Goal: Information Seeking & Learning: Learn about a topic

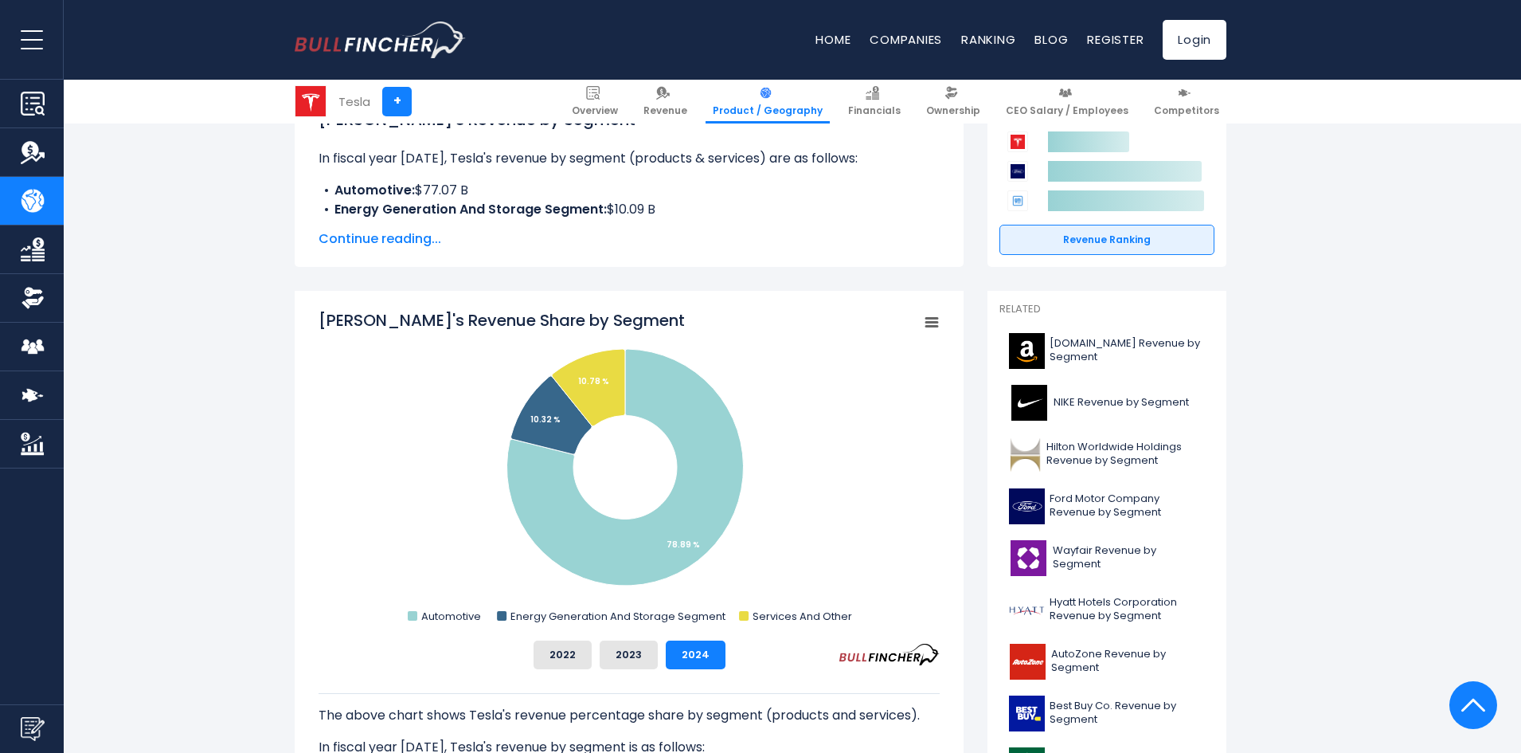
scroll to position [239, 0]
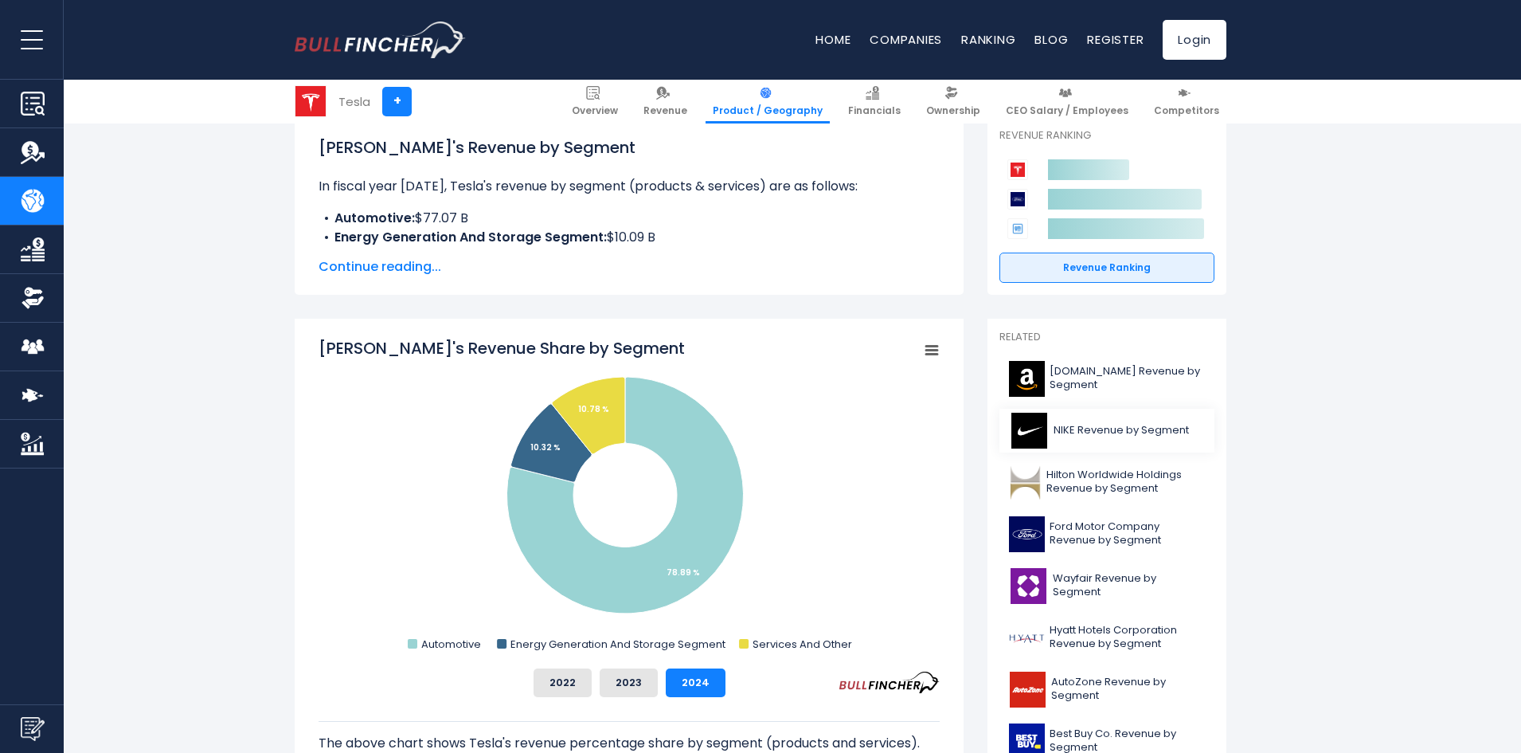
click at [750, 429] on span "NIKE Revenue by Segment" at bounding box center [1121, 431] width 135 height 14
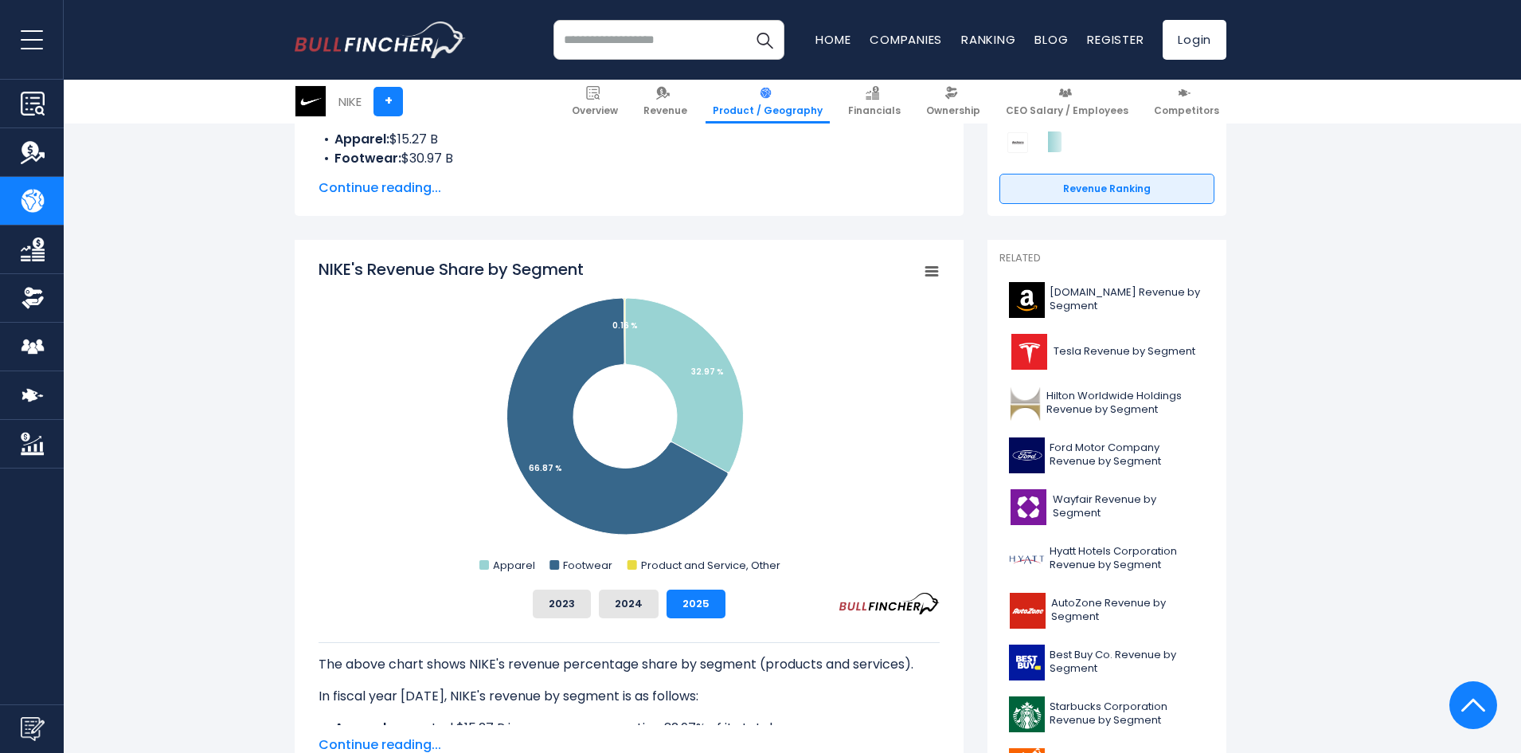
scroll to position [319, 0]
click at [556, 597] on button "2023" at bounding box center [562, 603] width 58 height 29
click at [714, 603] on button "2025" at bounding box center [696, 603] width 59 height 29
click at [631, 606] on button "2024" at bounding box center [629, 603] width 60 height 29
click at [550, 601] on button "2023" at bounding box center [562, 603] width 58 height 29
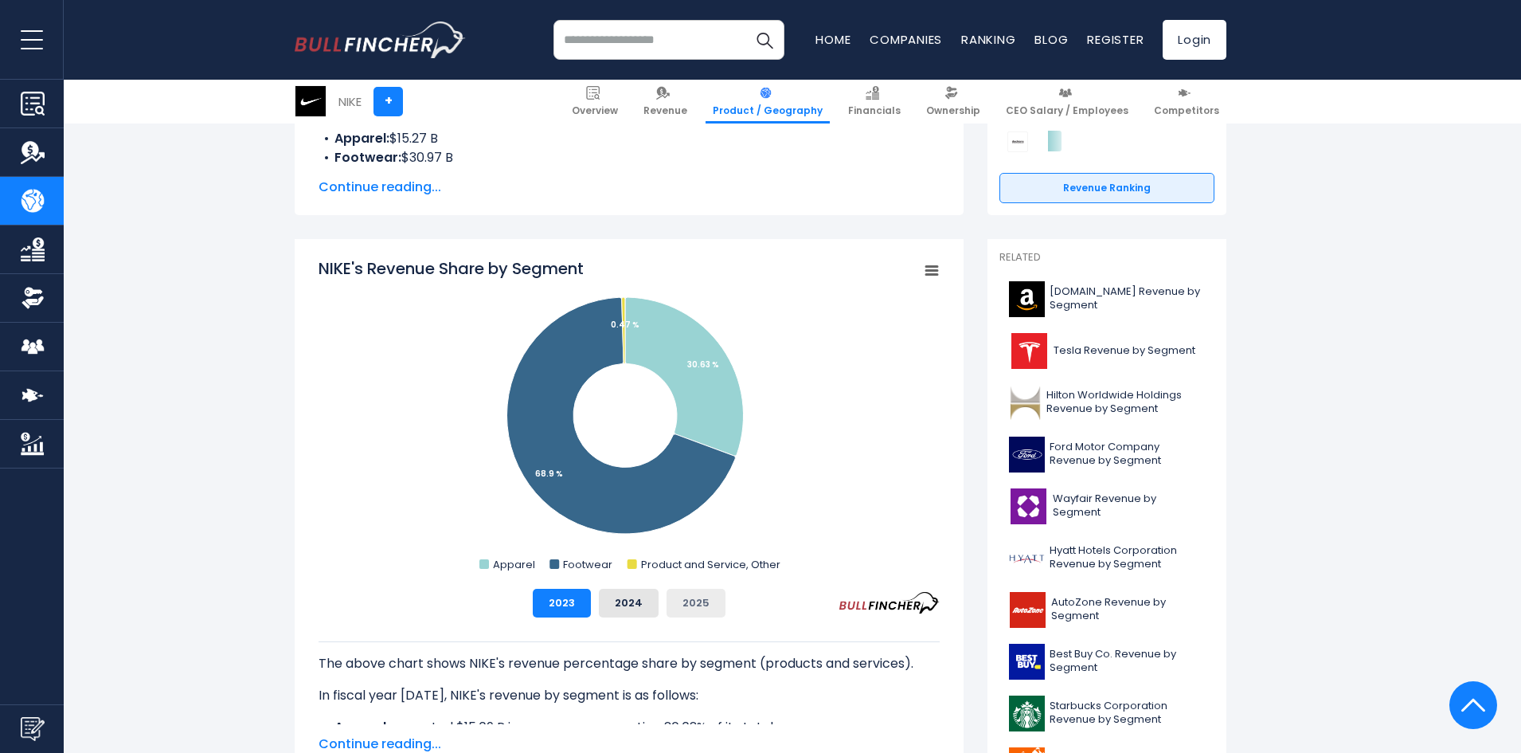
click at [693, 598] on button "2025" at bounding box center [696, 603] width 59 height 29
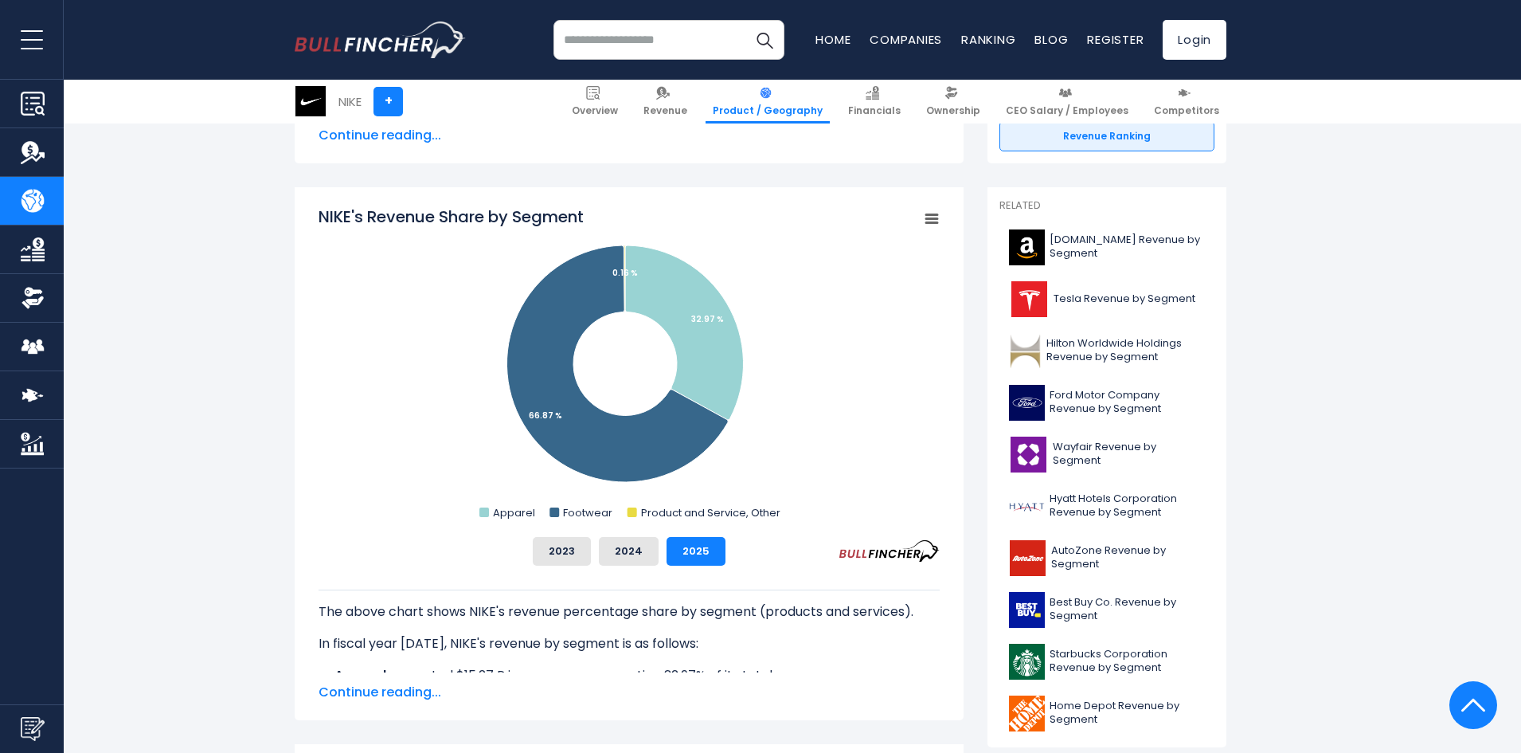
scroll to position [398, 0]
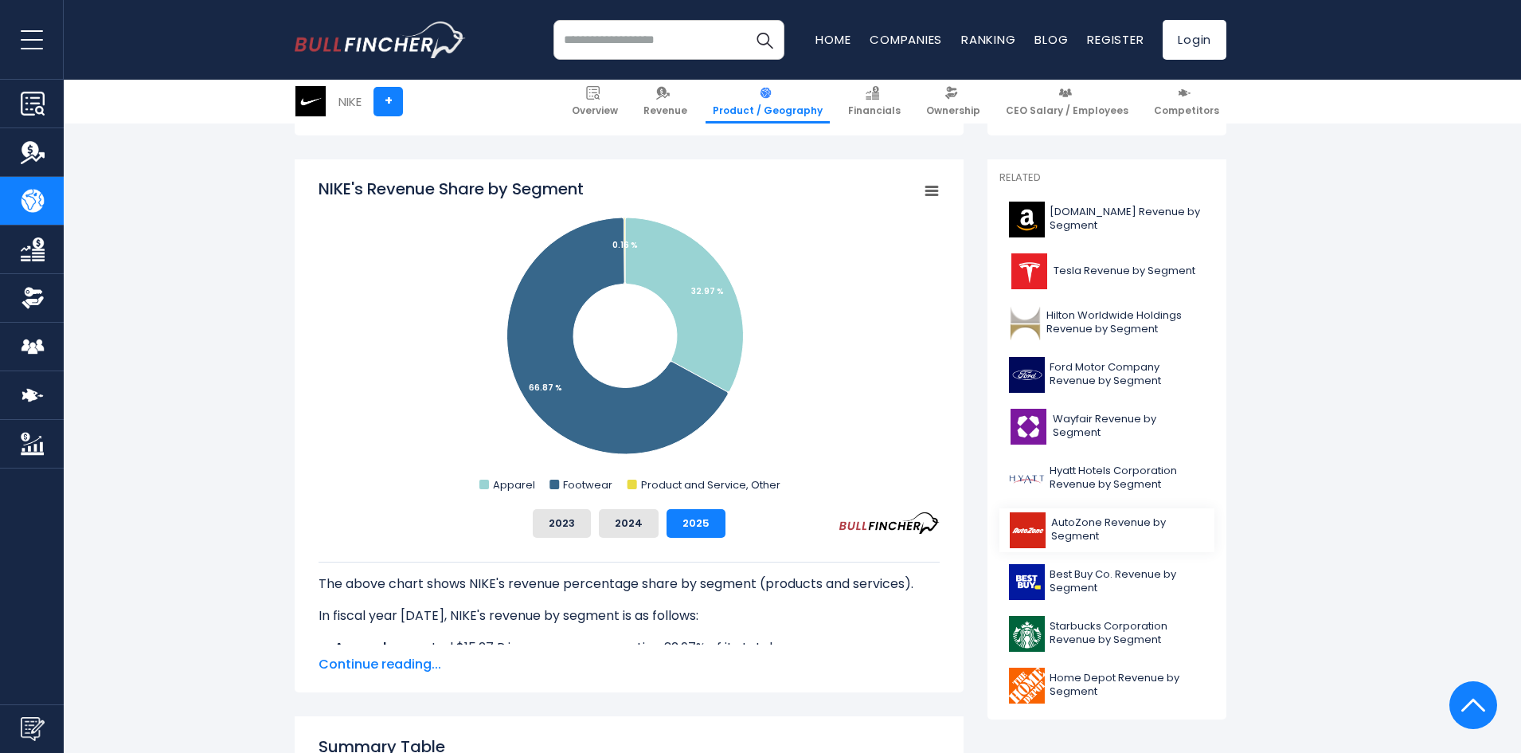
click at [1079, 525] on span "AutoZone Revenue by Segment" at bounding box center [1128, 529] width 154 height 27
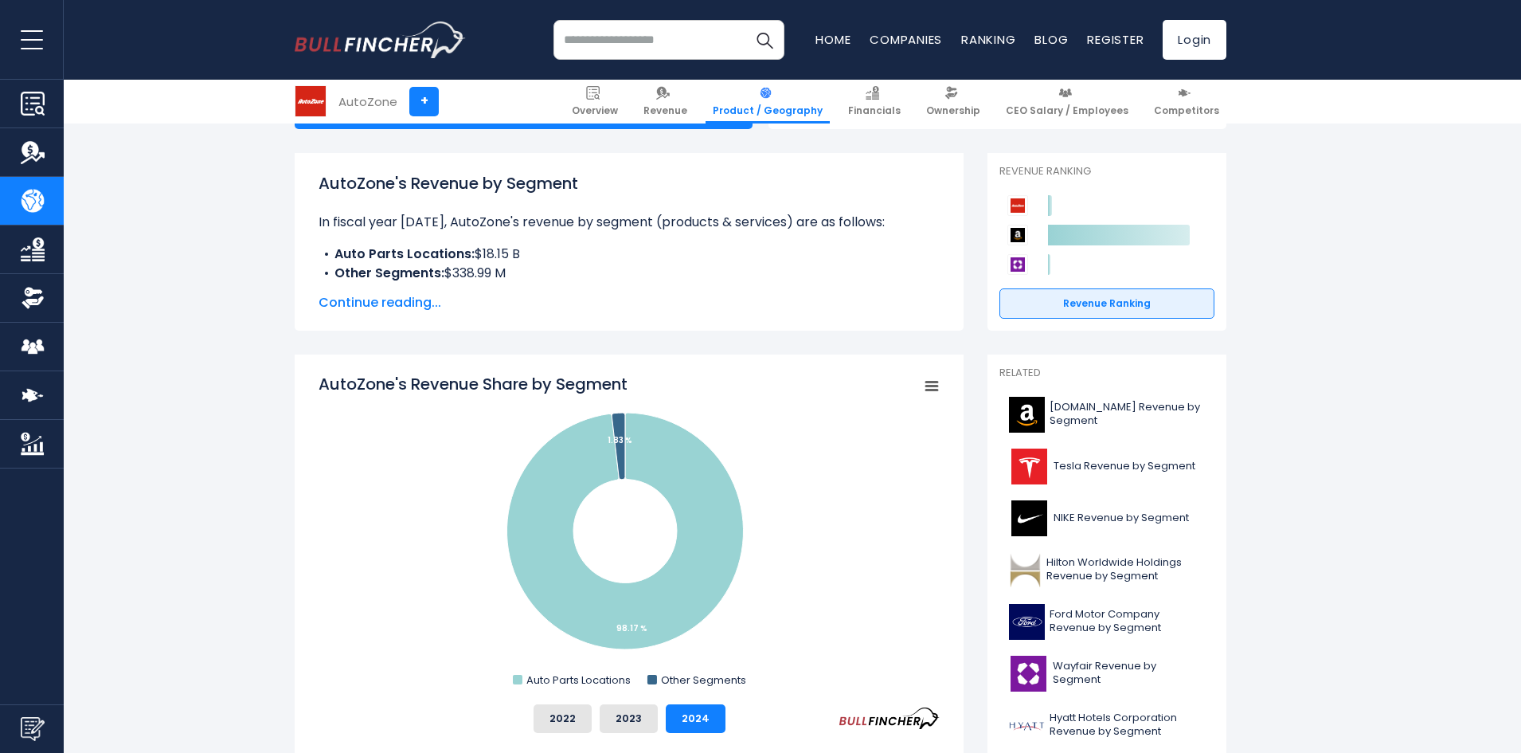
scroll to position [239, 0]
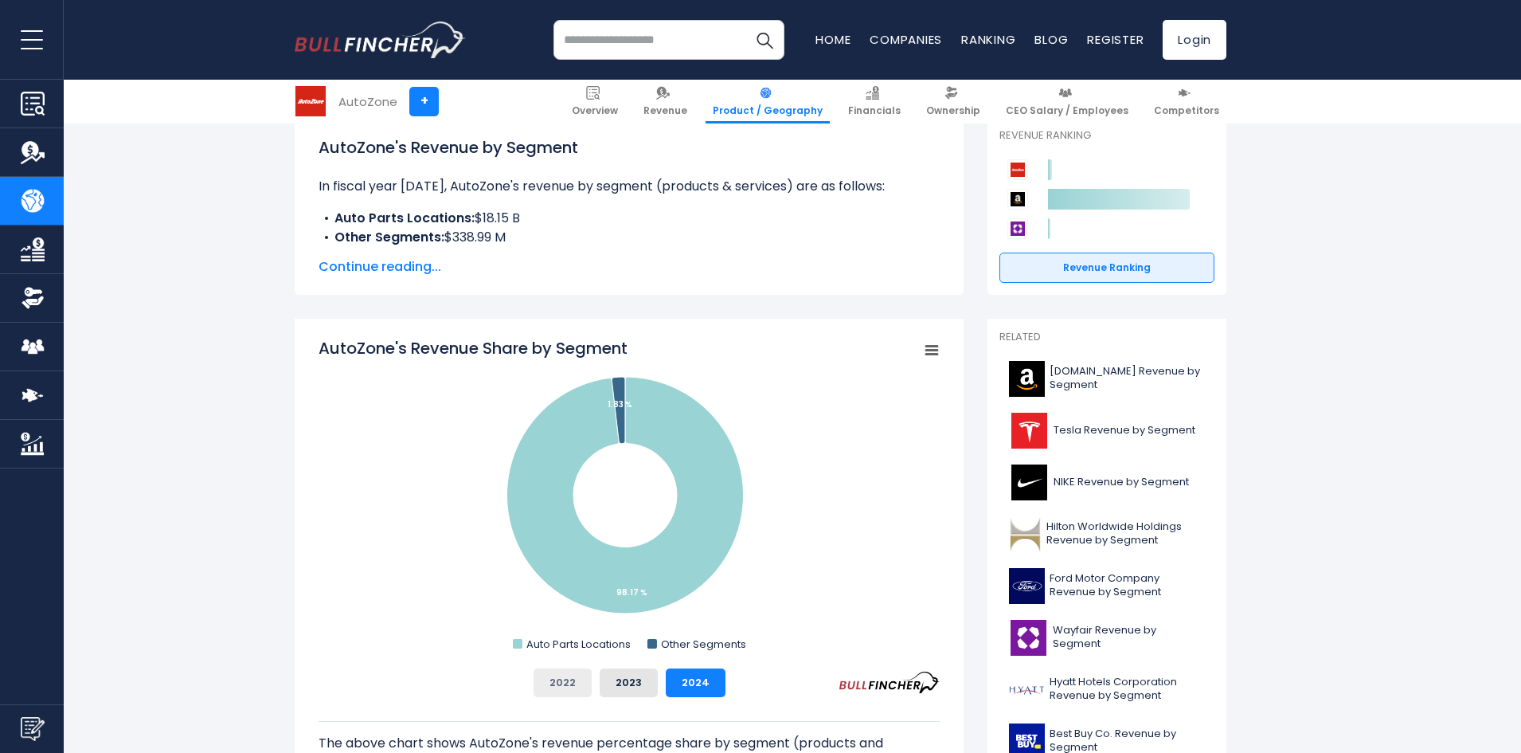
click at [556, 688] on button "2022" at bounding box center [563, 682] width 58 height 29
click at [617, 683] on button "2023" at bounding box center [629, 682] width 58 height 29
click at [683, 679] on button "2024" at bounding box center [696, 682] width 60 height 29
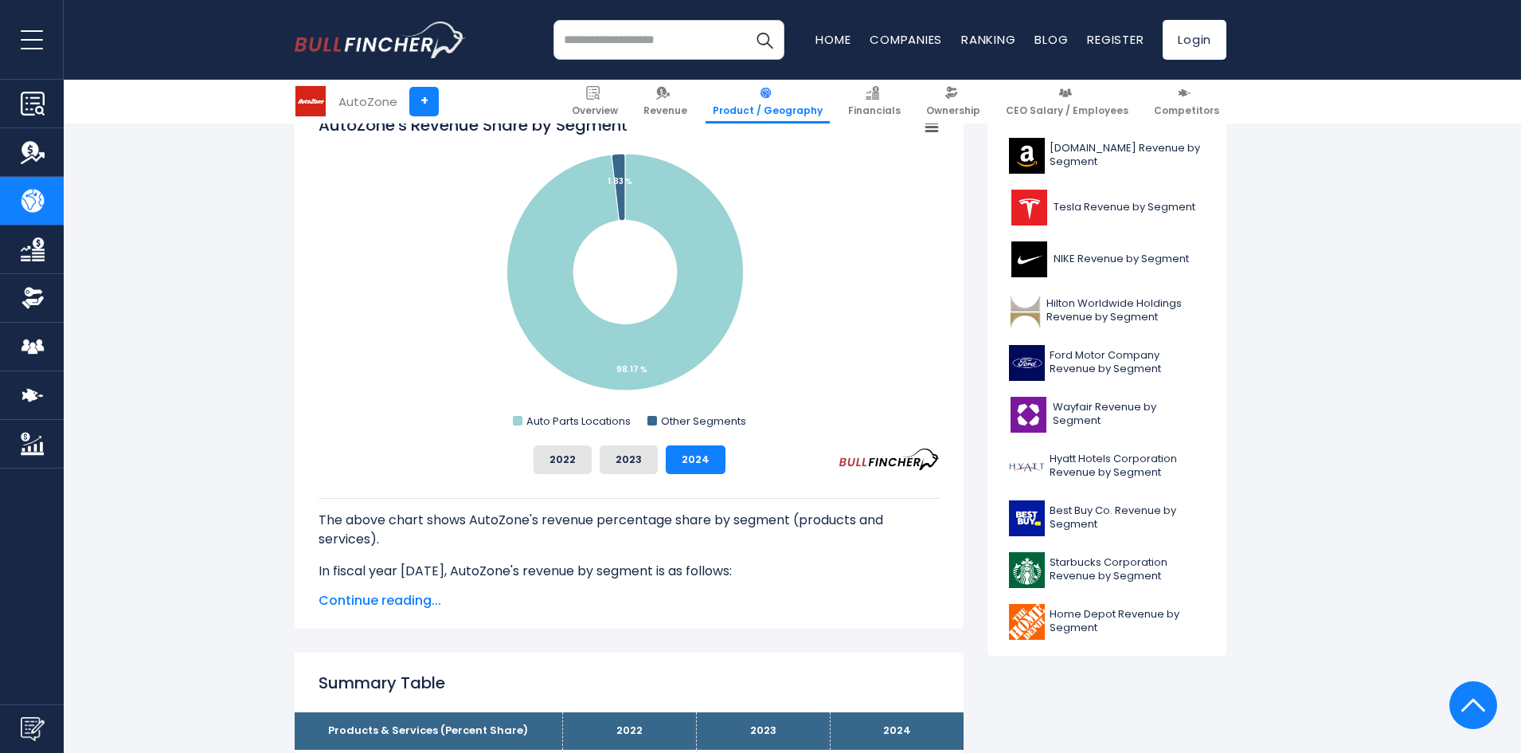
scroll to position [478, 0]
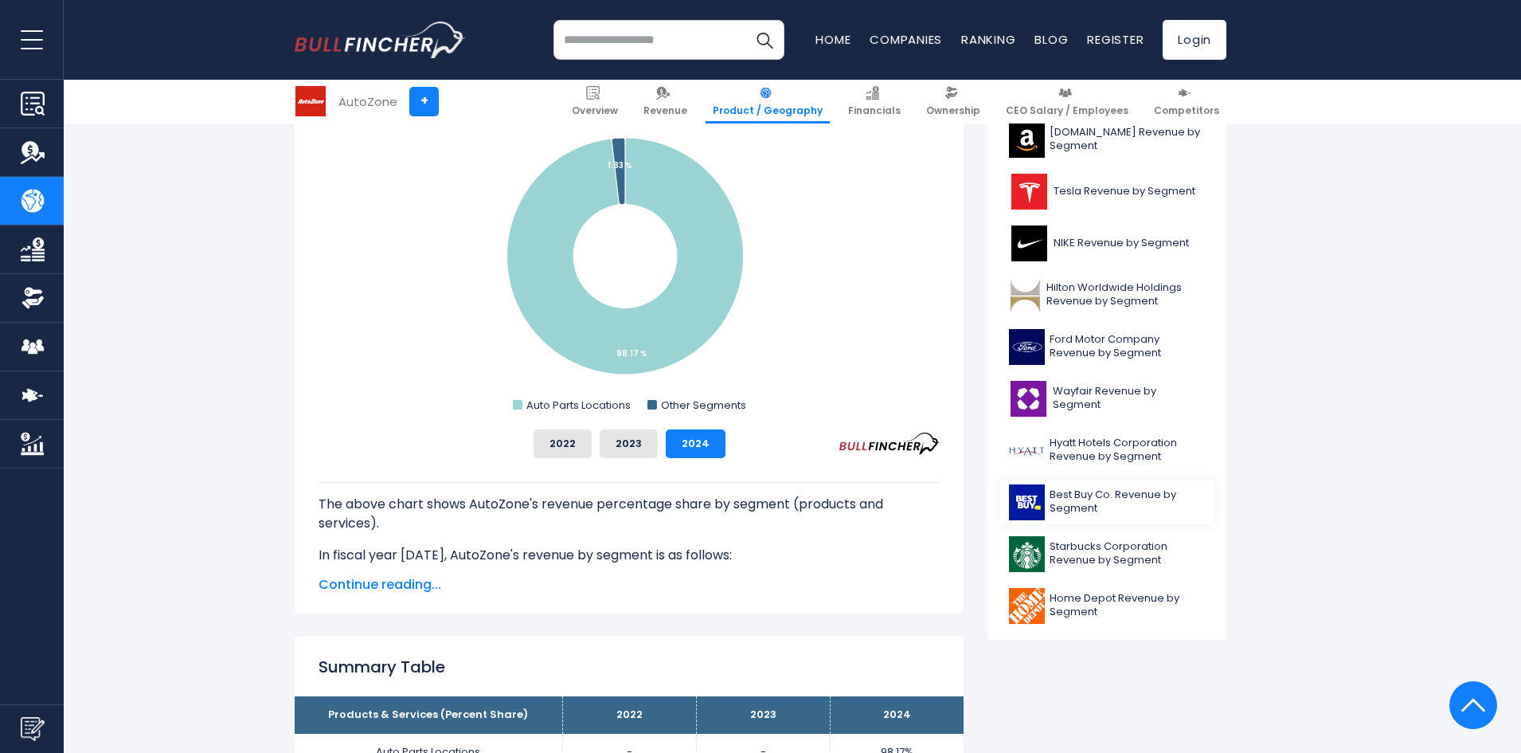
click at [1082, 508] on span "Best Buy Co. Revenue by Segment" at bounding box center [1127, 501] width 155 height 27
